Goal: Book appointment/travel/reservation

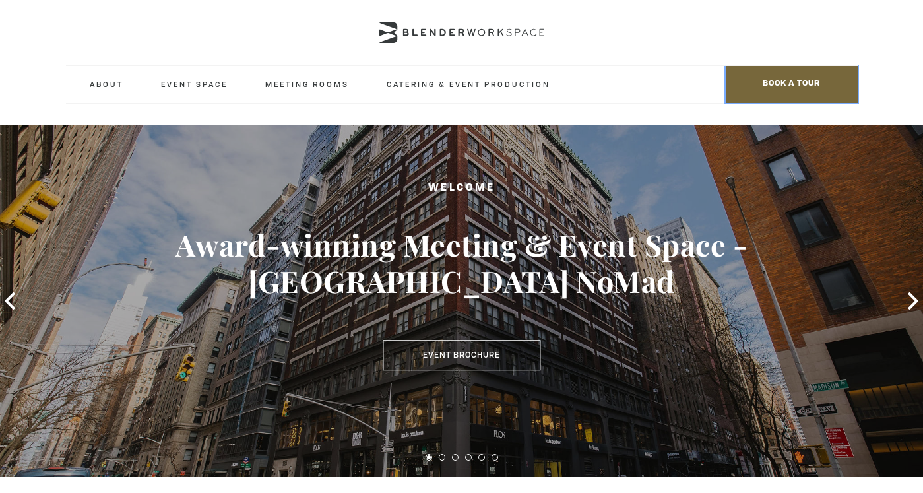
click at [781, 94] on span "BOOK A TOUR" at bounding box center [792, 84] width 132 height 37
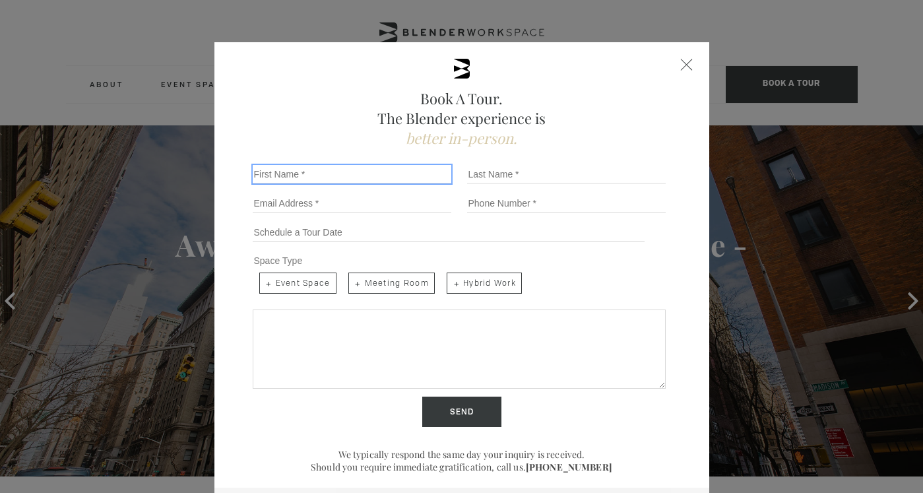
type input "m"
type input "[PERSON_NAME]"
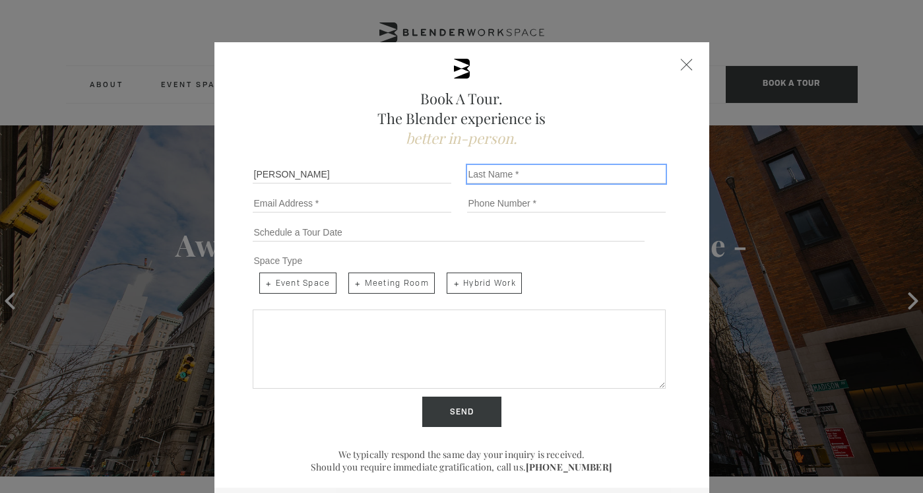
type input "German"
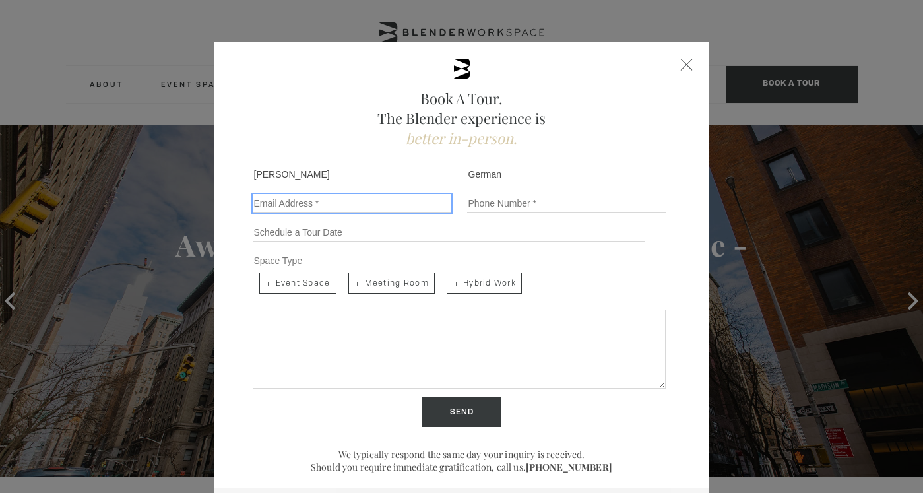
type input "[EMAIL_ADDRESS][DOMAIN_NAME]"
drag, startPoint x: 418, startPoint y: 204, endPoint x: 310, endPoint y: 191, distance: 109.6
type input "[EMAIL_ADDRESS][DOMAIN_NAME]"
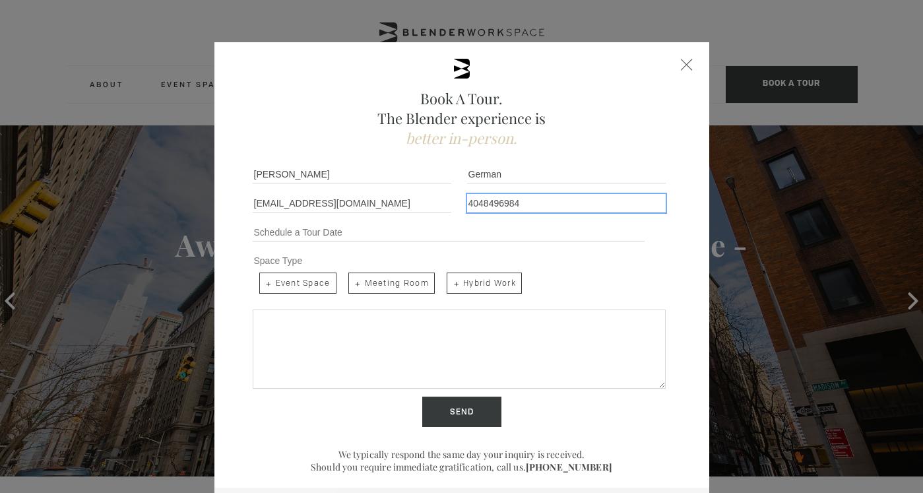
type input "4048496984"
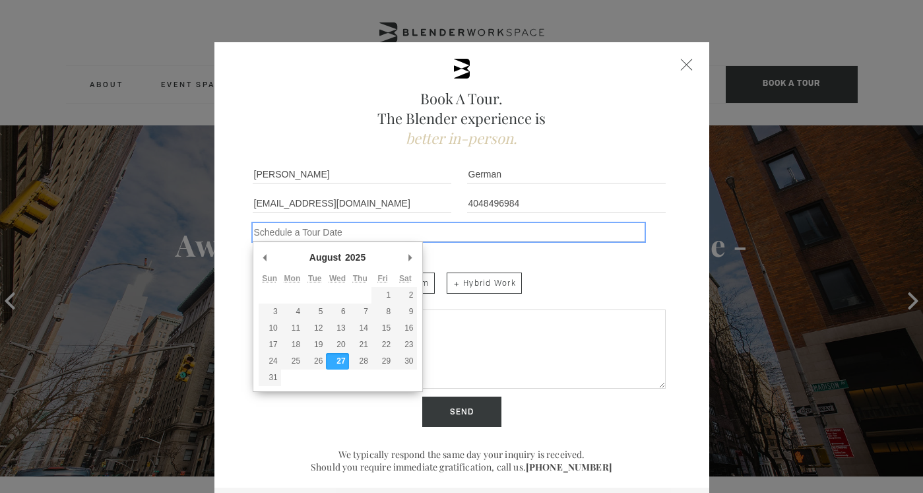
click at [376, 229] on input "Schedule a Tour" at bounding box center [449, 232] width 393 height 18
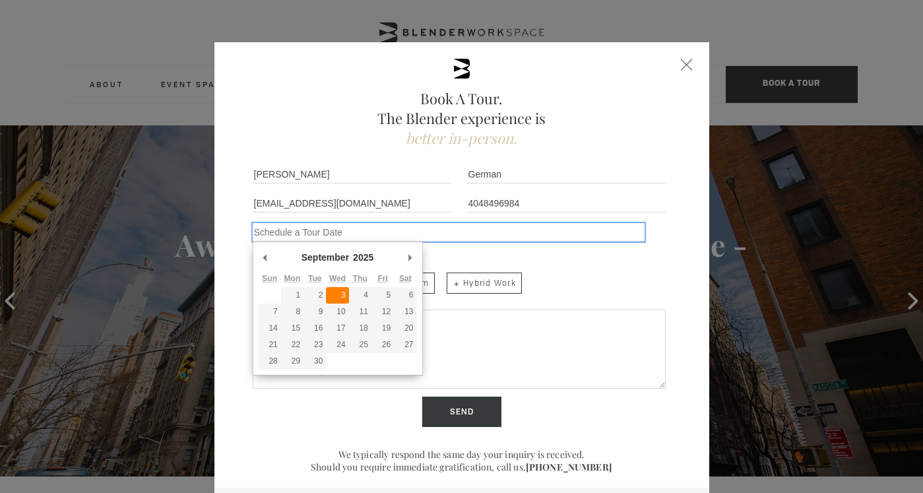
type div "[DATE]"
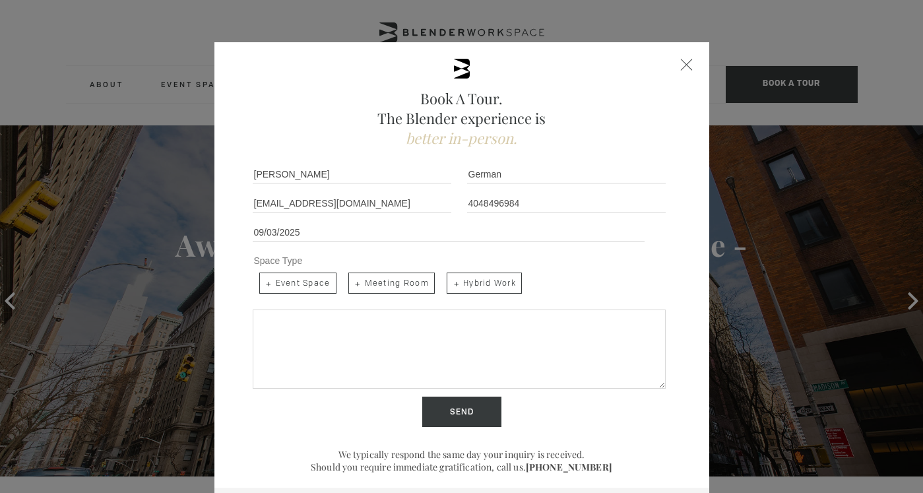
click at [324, 282] on span "Event Space" at bounding box center [297, 283] width 77 height 21
click at [263, 276] on input "Event Space" at bounding box center [258, 271] width 9 height 9
checkbox input "true"
click at [379, 284] on span "Meeting Room" at bounding box center [391, 283] width 86 height 21
click at [352, 276] on input "Meeting Room" at bounding box center [347, 271] width 9 height 9
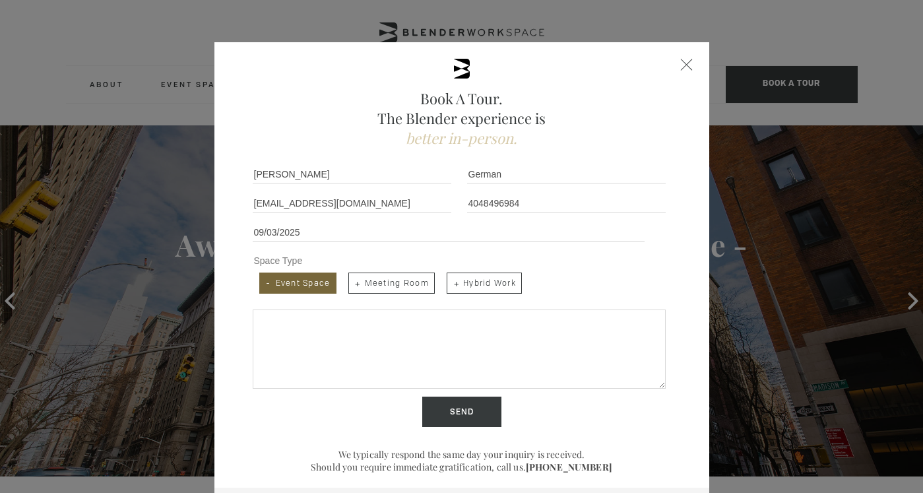
checkbox input "true"
click at [493, 280] on span "Hybrid Work" at bounding box center [484, 283] width 75 height 21
click at [450, 276] on input "Hybrid Work" at bounding box center [446, 271] width 9 height 9
checkbox input "true"
click at [457, 342] on textarea "Share more details below..." at bounding box center [459, 349] width 413 height 79
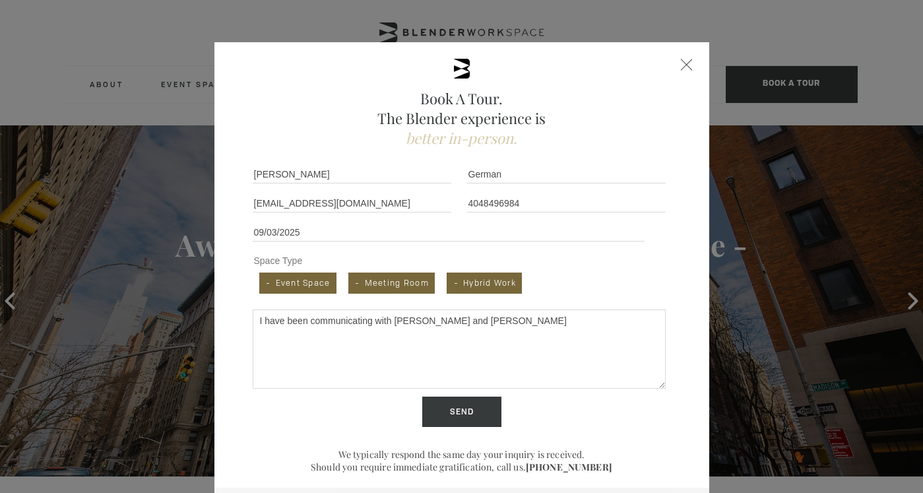
click at [416, 320] on textarea "I have been communicating with [PERSON_NAME] and [PERSON_NAME]" at bounding box center [459, 349] width 413 height 79
click at [553, 323] on textarea "I have been communicating with [PERSON_NAME] (via email) and [PERSON_NAME]" at bounding box center [459, 349] width 413 height 79
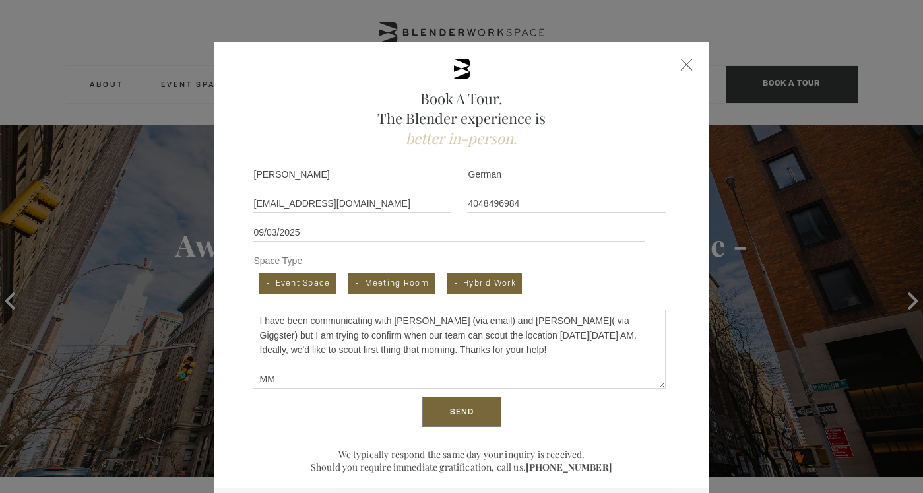
type textarea "I have been communicating with [PERSON_NAME] (via email) and [PERSON_NAME]( via…"
click at [454, 410] on input "Send" at bounding box center [461, 412] width 79 height 30
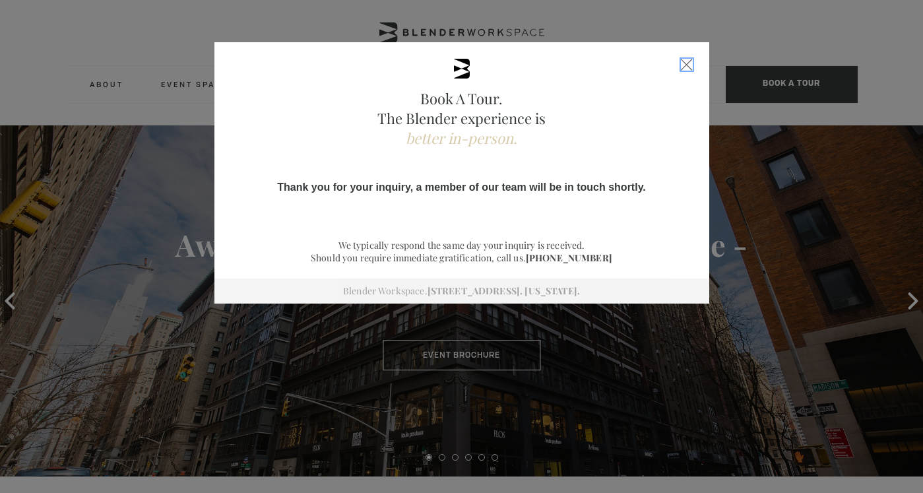
click at [686, 64] on span "Close form" at bounding box center [686, 65] width 12 height 12
